Goal: Task Accomplishment & Management: Manage account settings

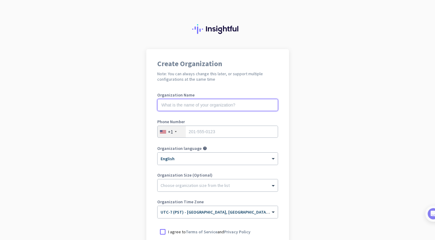
click at [213, 104] on input "text" at bounding box center [217, 105] width 121 height 12
type input "Mercor"
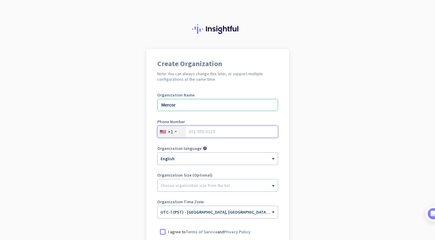
click at [233, 135] on input "tel" at bounding box center [217, 132] width 121 height 12
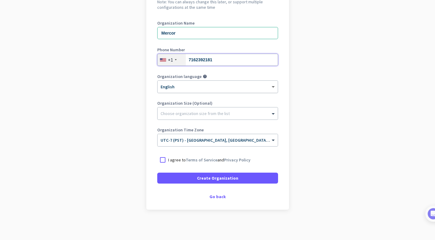
type input "7162392181"
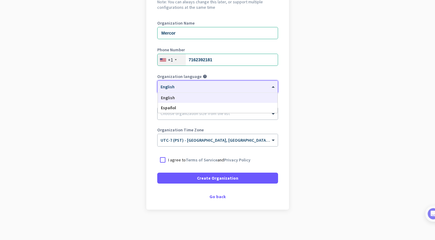
click at [272, 84] on span at bounding box center [274, 86] width 8 height 5
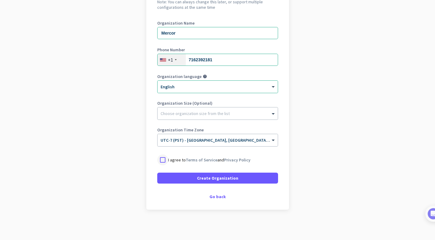
click at [160, 161] on div at bounding box center [162, 159] width 11 height 11
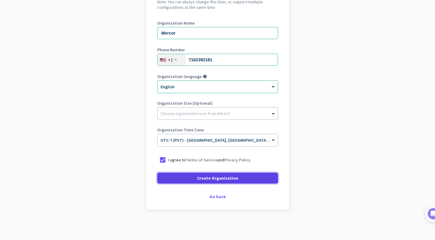
click at [202, 178] on span "Create Organization" at bounding box center [217, 178] width 41 height 6
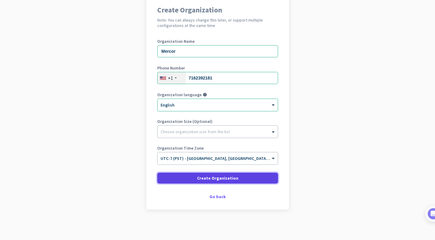
scroll to position [54, 0]
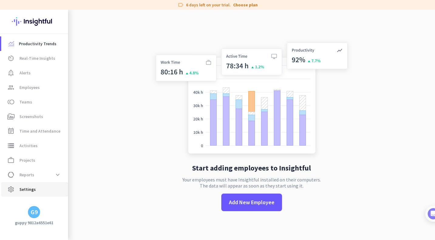
click at [36, 194] on link "settings Settings" at bounding box center [34, 189] width 67 height 15
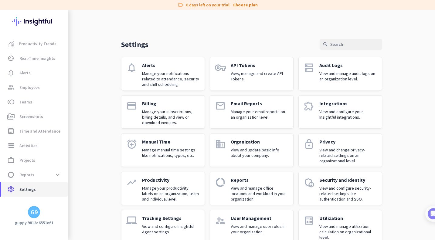
scroll to position [13, 0]
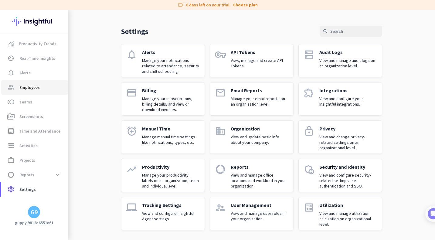
click at [24, 84] on span "Employees" at bounding box center [29, 87] width 20 height 7
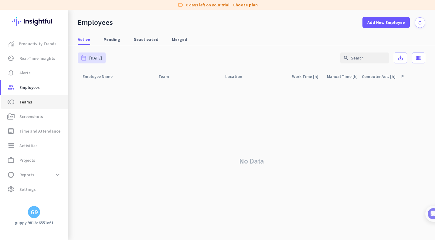
click at [24, 105] on span "Teams" at bounding box center [25, 101] width 13 height 7
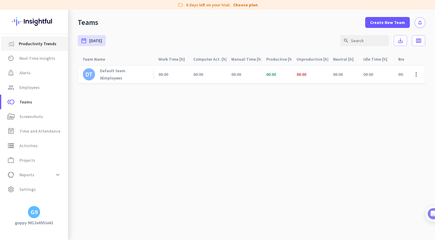
click at [46, 45] on span "Productivity Trends" at bounding box center [38, 43] width 38 height 7
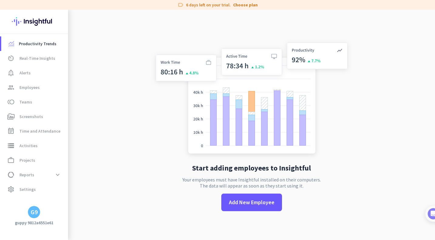
click at [31, 215] on div "G9" at bounding box center [34, 212] width 7 height 6
click at [71, 168] on span "Personal Settings" at bounding box center [66, 167] width 37 height 5
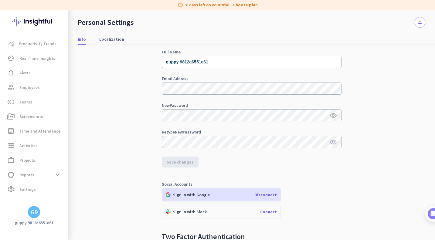
scroll to position [90, 0]
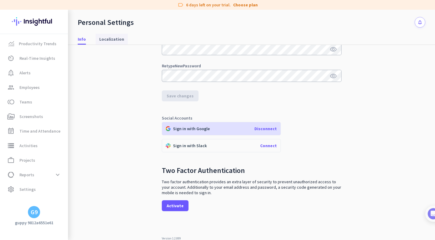
click at [109, 36] on span "Localization" at bounding box center [111, 39] width 25 height 11
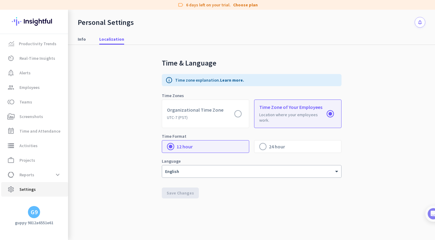
click at [28, 187] on span "Settings" at bounding box center [27, 189] width 16 height 7
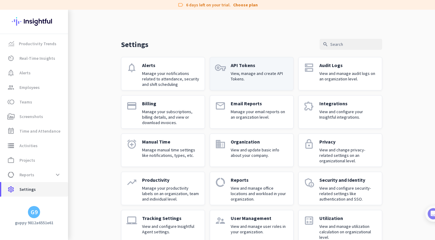
scroll to position [13, 0]
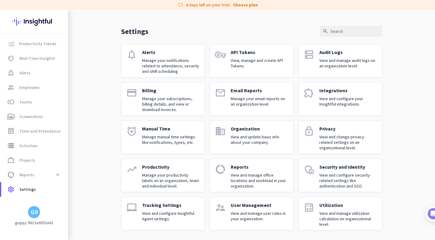
click at [340, 171] on div "Security and Identity View and configure security-related settings like authent…" at bounding box center [348, 175] width 58 height 23
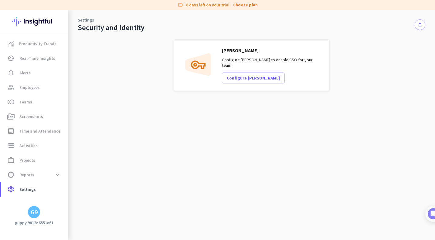
click at [35, 215] on div "G9" at bounding box center [34, 212] width 7 height 6
click at [57, 200] on span "Sign out" at bounding box center [66, 200] width 37 height 5
